Goal: Information Seeking & Learning: Understand process/instructions

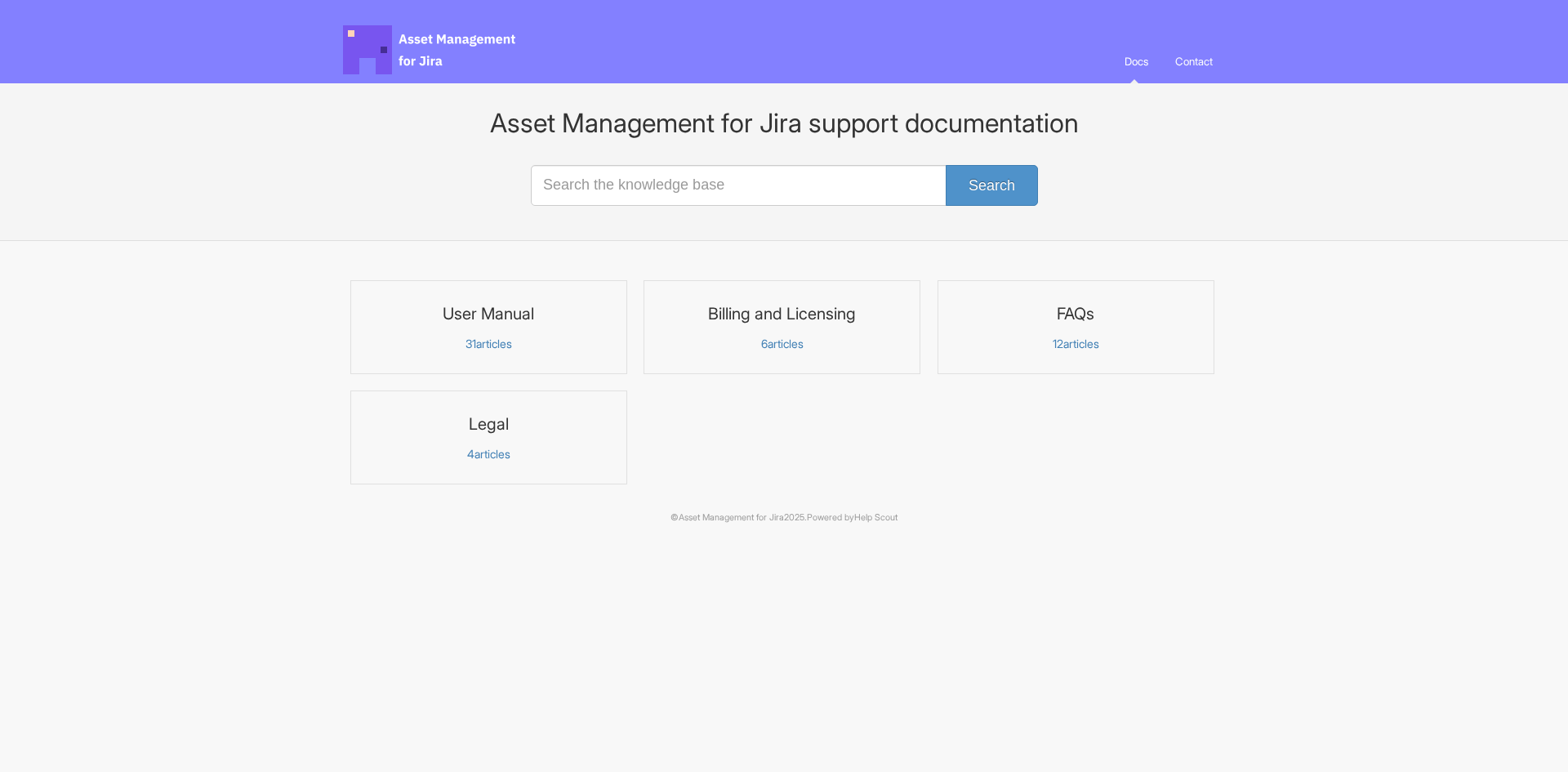
click at [481, 316] on h3 "User Manual" at bounding box center [489, 313] width 255 height 21
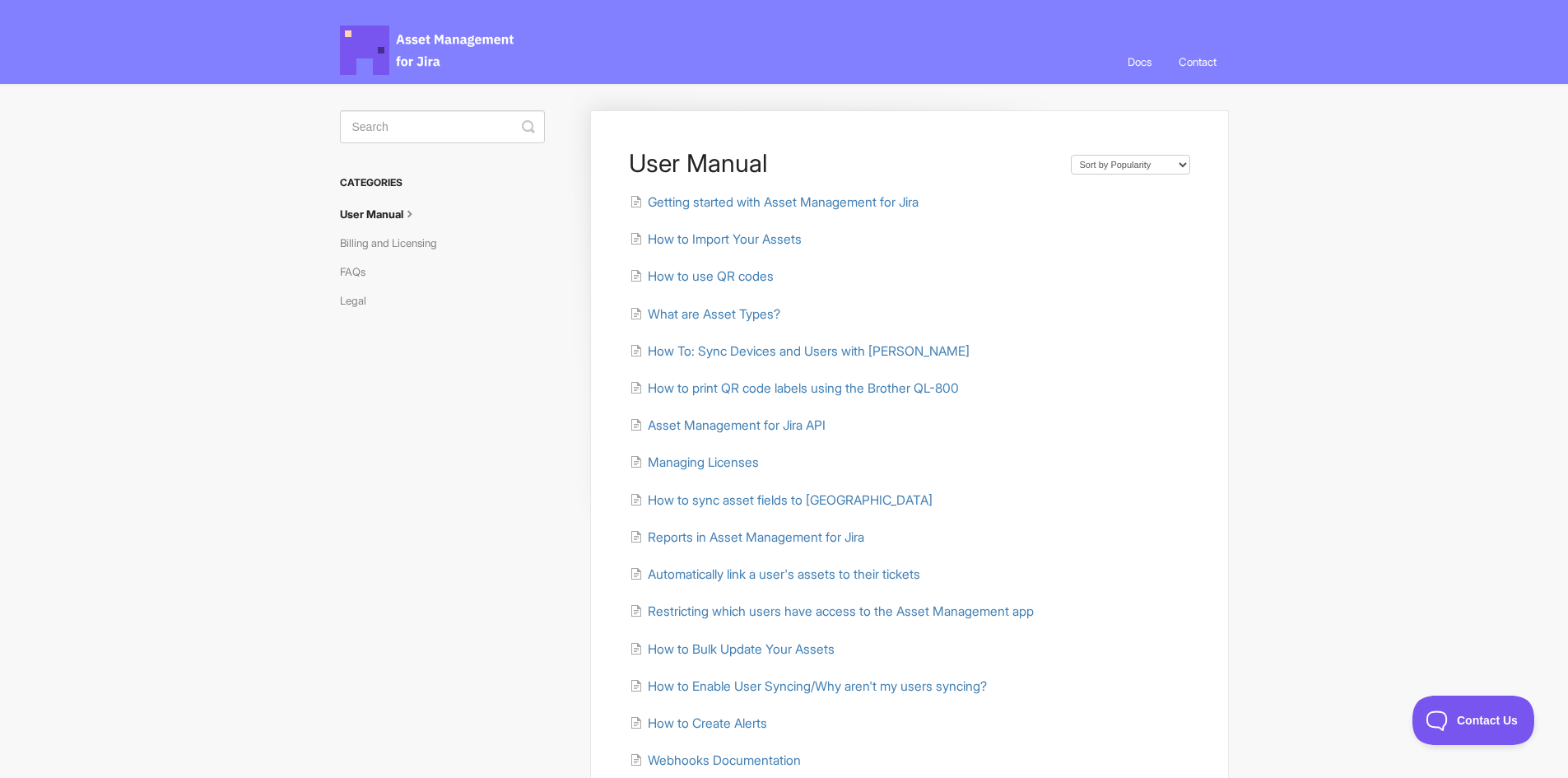
click at [298, 206] on body "Asset Management for Jira Docs Toggle Navigation Docs Contact Contact User Manu…" at bounding box center [784, 542] width 1568 height 1083
